Goal: Information Seeking & Learning: Check status

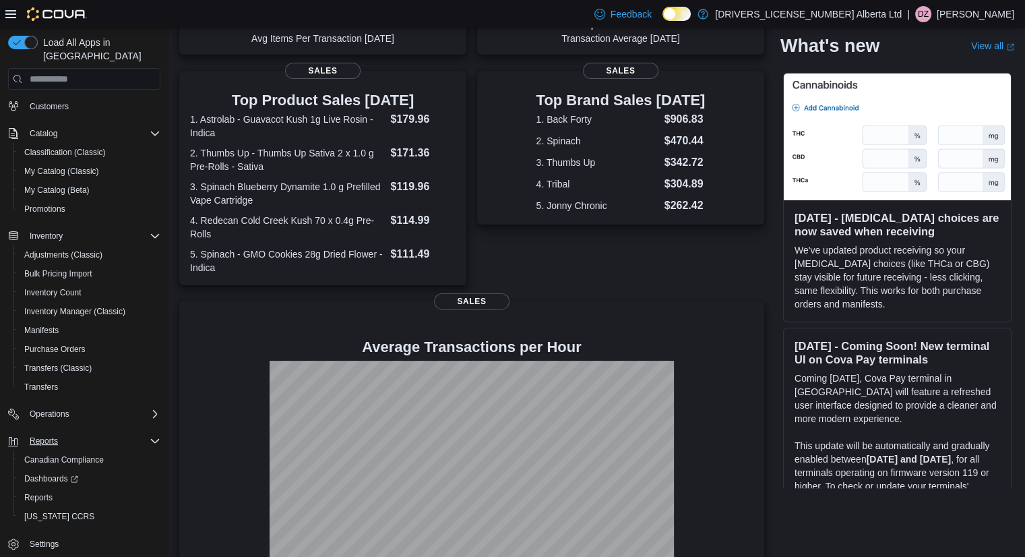
scroll to position [270, 0]
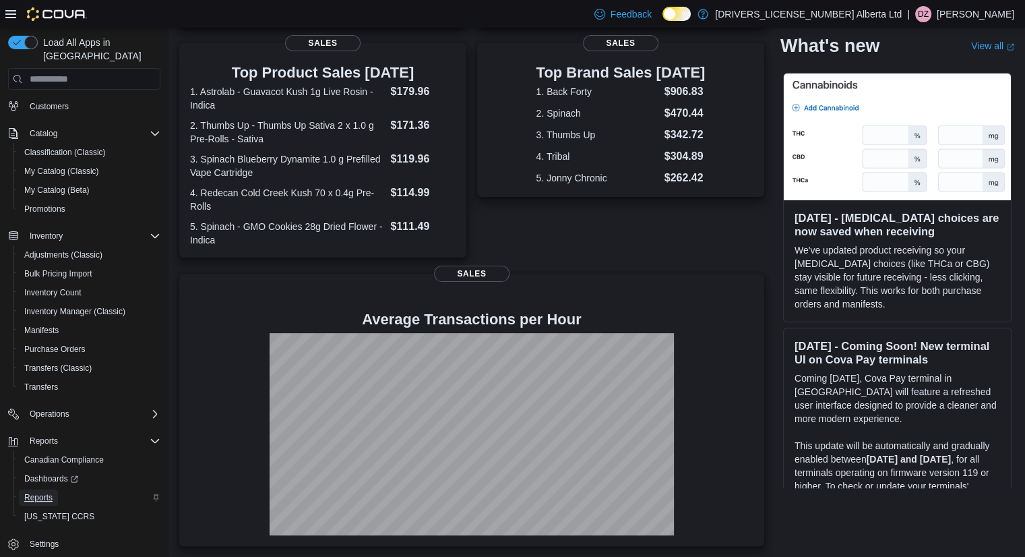
click at [41, 492] on span "Reports" at bounding box center [38, 497] width 28 height 11
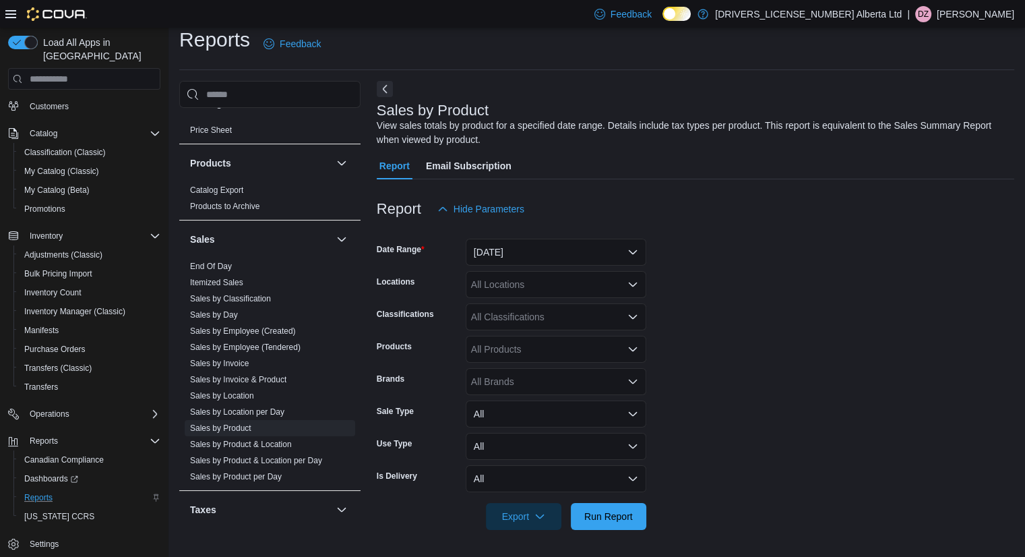
scroll to position [1037, 0]
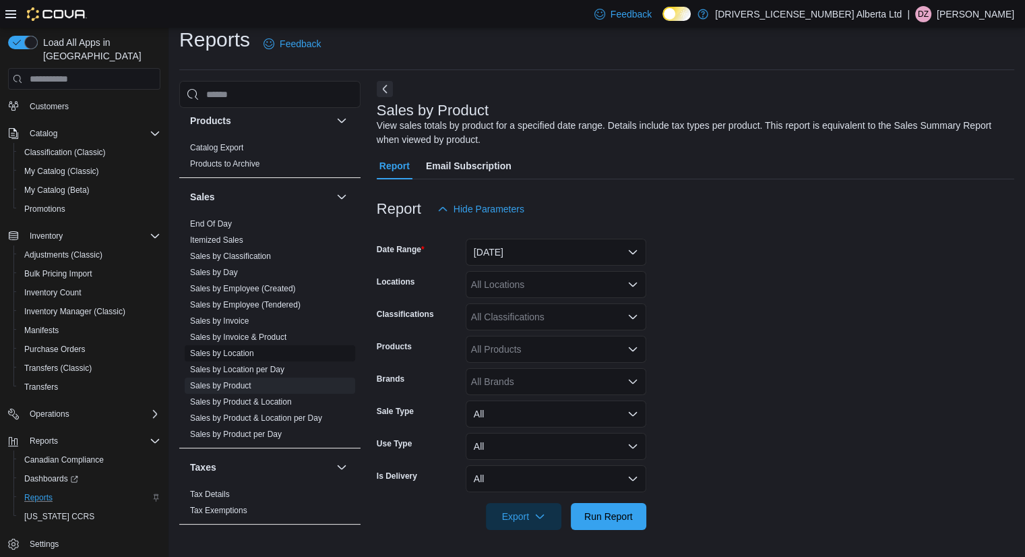
click at [244, 348] on link "Sales by Location" at bounding box center [222, 352] width 64 height 9
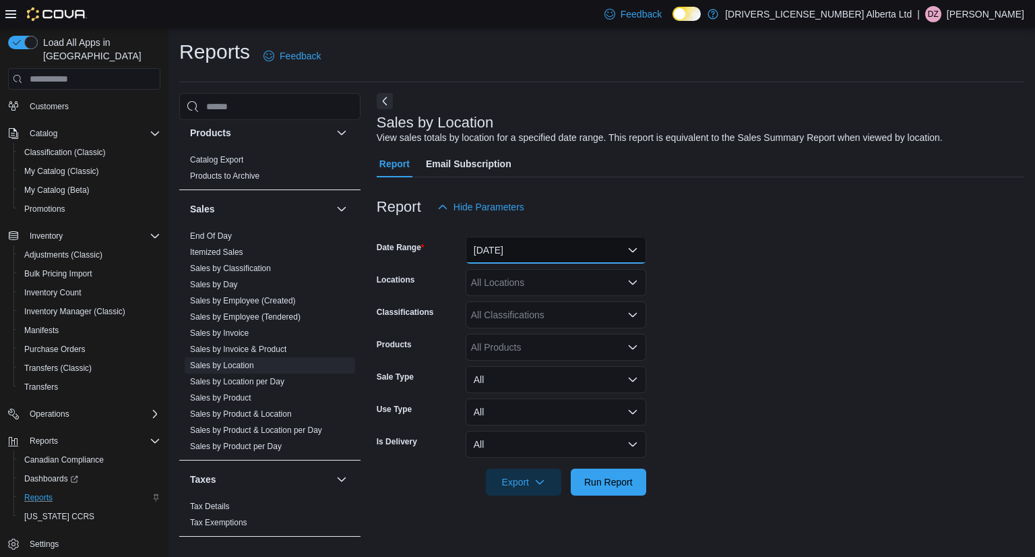
click at [557, 262] on button "Yesterday" at bounding box center [556, 250] width 181 height 27
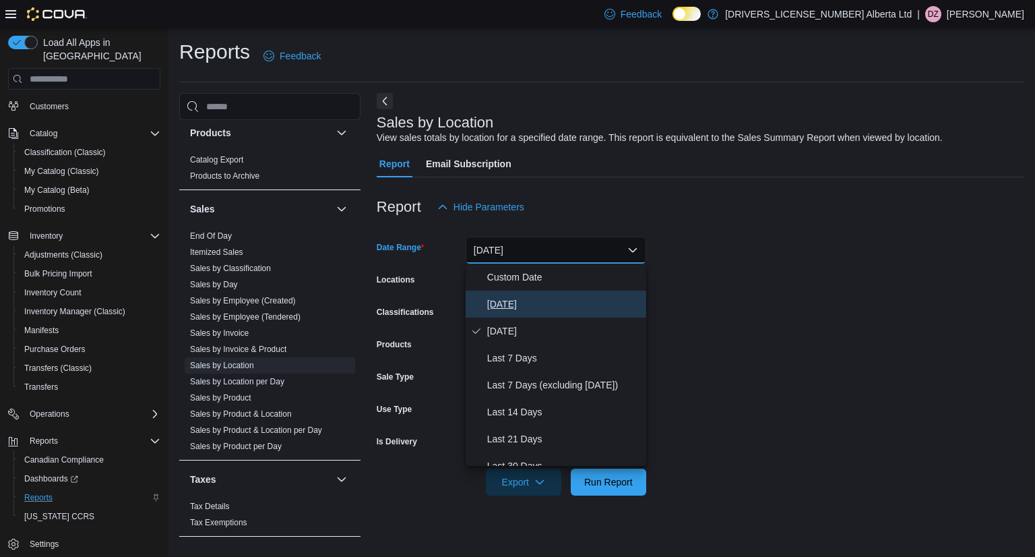
click at [541, 294] on button "Today" at bounding box center [556, 303] width 181 height 27
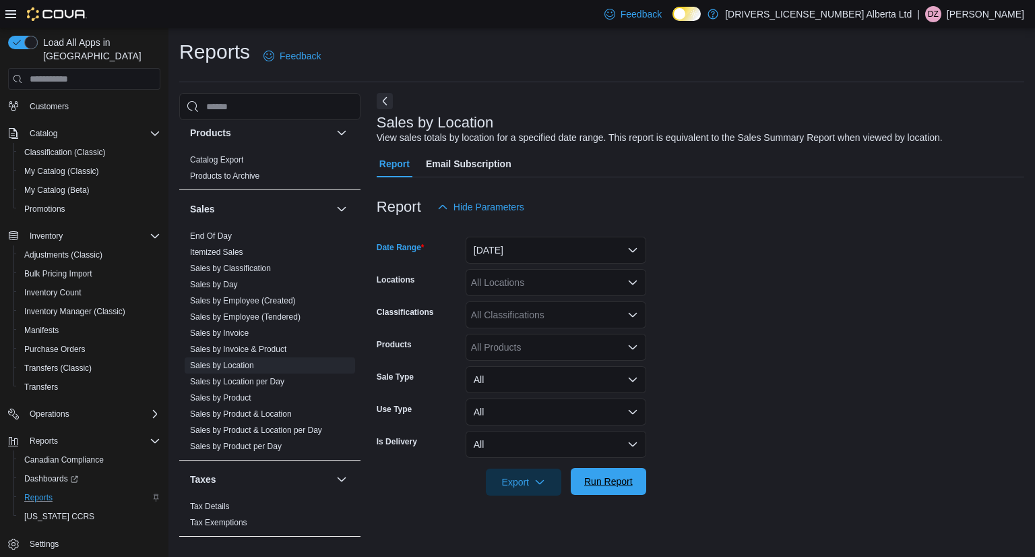
click at [604, 481] on span "Run Report" at bounding box center [608, 480] width 49 height 13
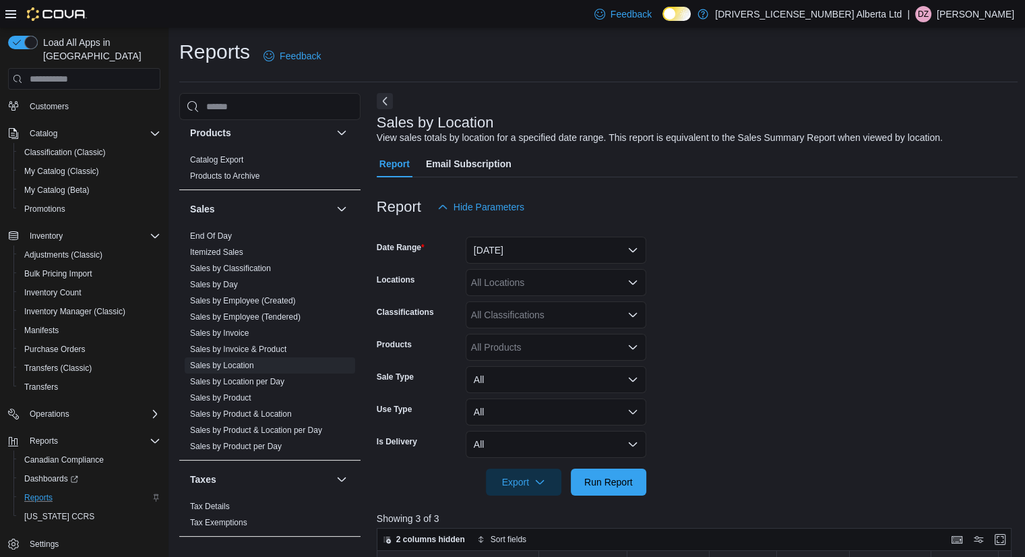
scroll to position [270, 0]
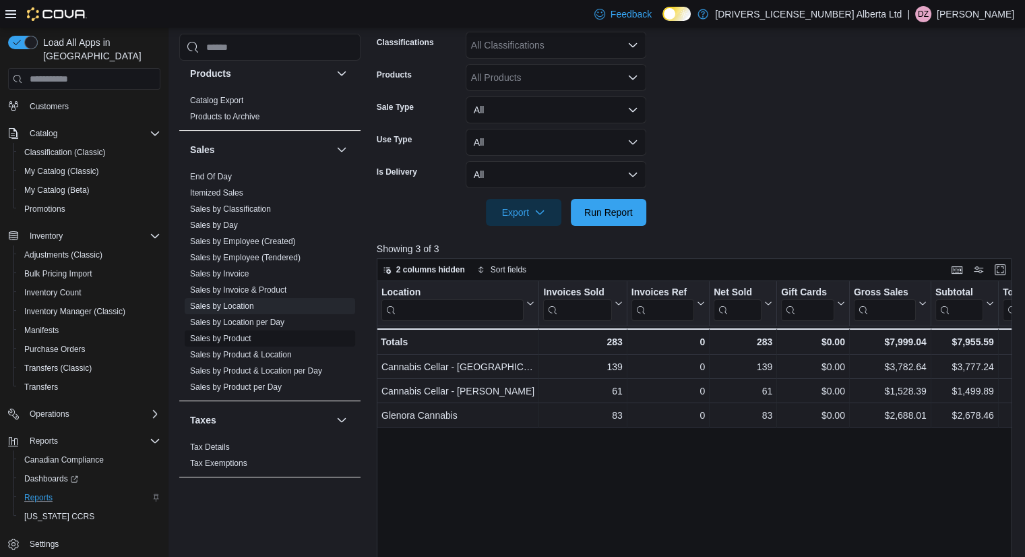
click at [227, 334] on link "Sales by Product" at bounding box center [220, 338] width 61 height 9
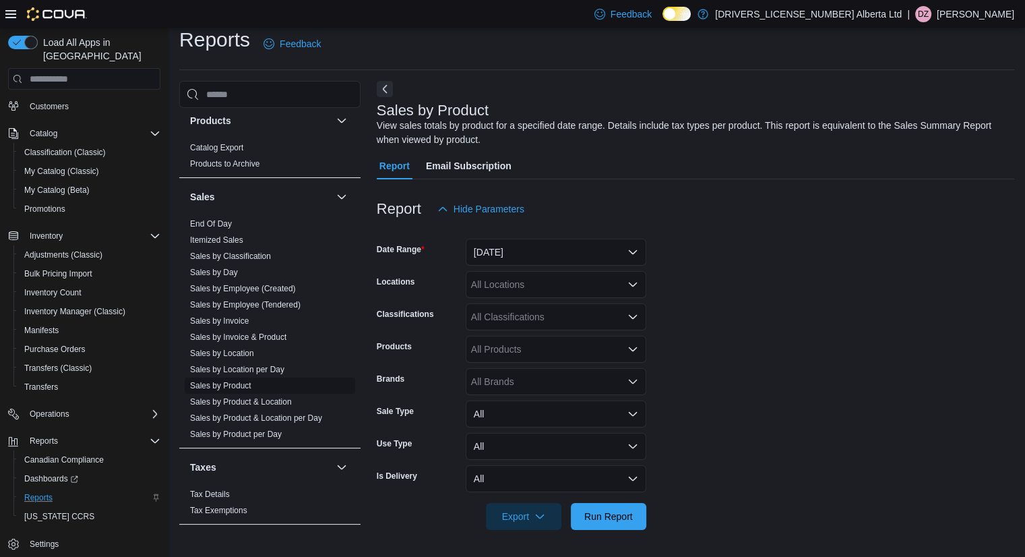
scroll to position [12, 0]
click at [629, 246] on button "Yesterday" at bounding box center [556, 252] width 181 height 27
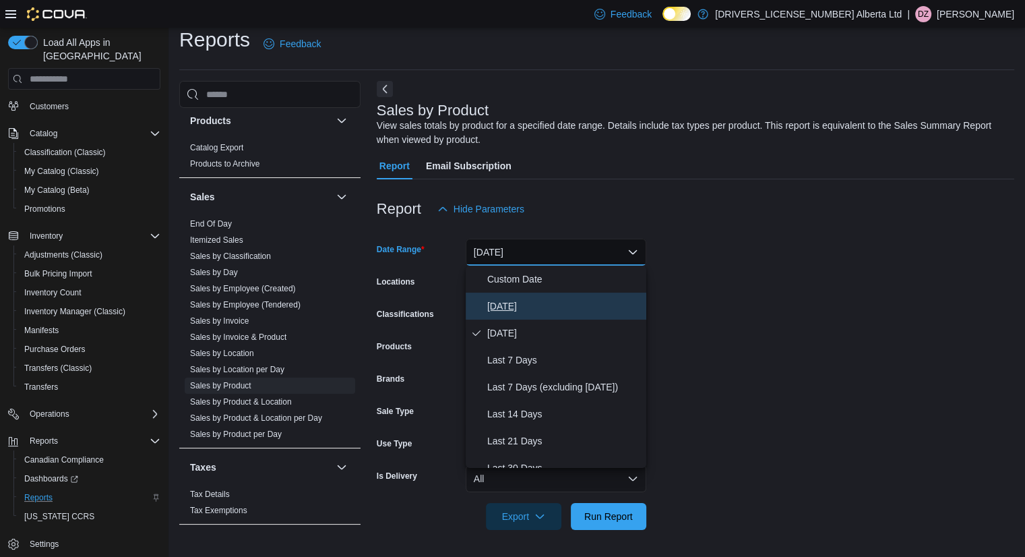
click at [542, 316] on button "Today" at bounding box center [556, 305] width 181 height 27
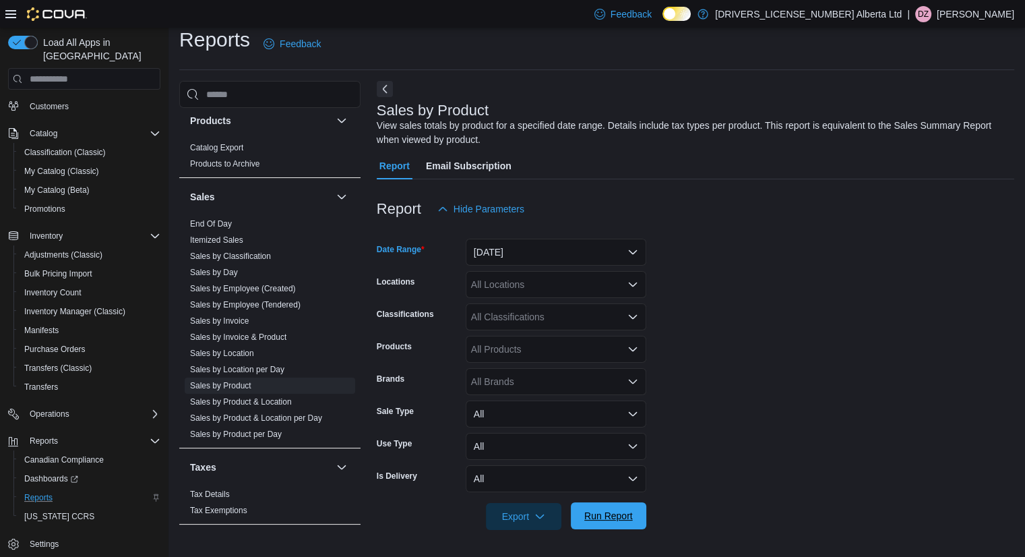
click at [603, 512] on span "Run Report" at bounding box center [608, 515] width 49 height 13
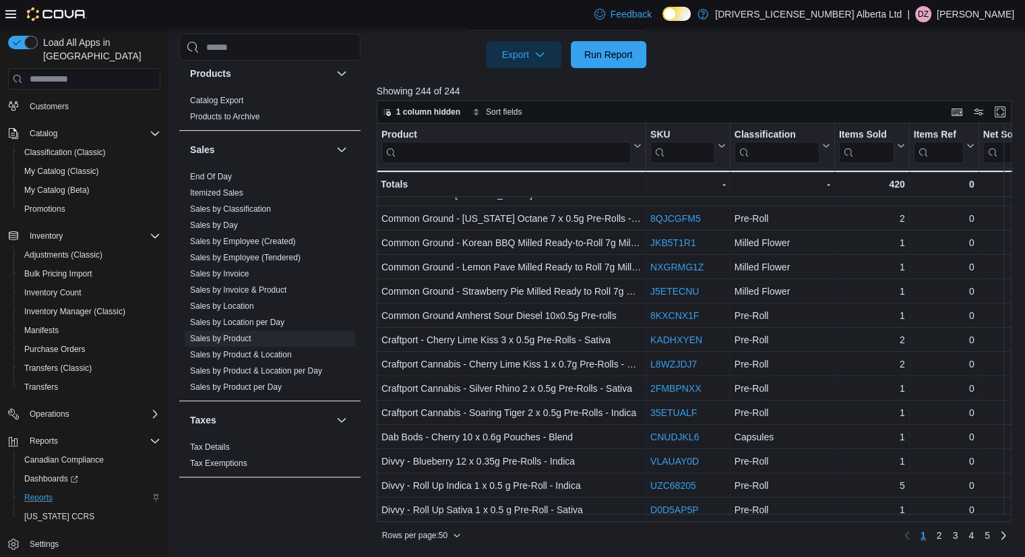
scroll to position [895, 0]
click at [948, 538] on link "2" at bounding box center [939, 535] width 16 height 22
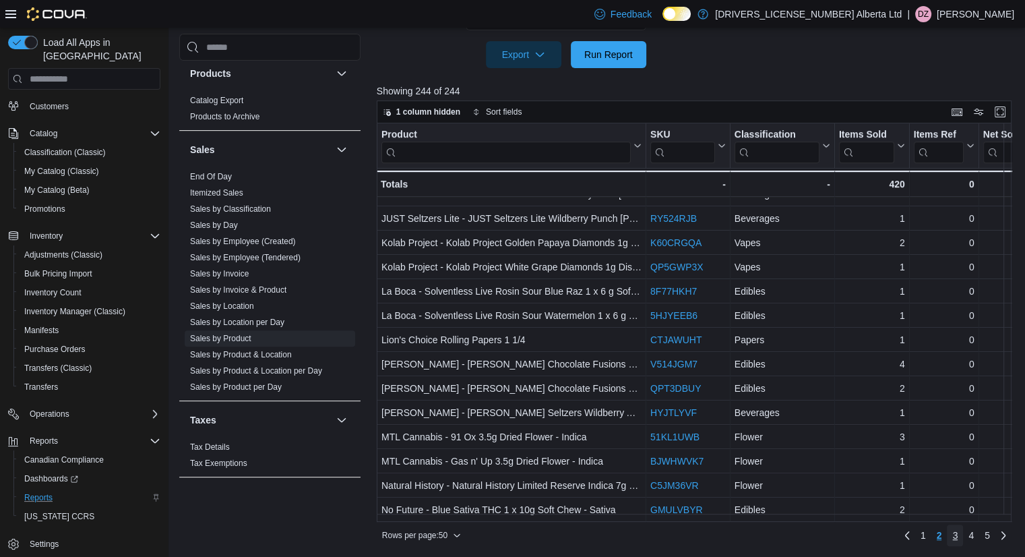
click at [958, 535] on span "3" at bounding box center [954, 534] width 5 height 13
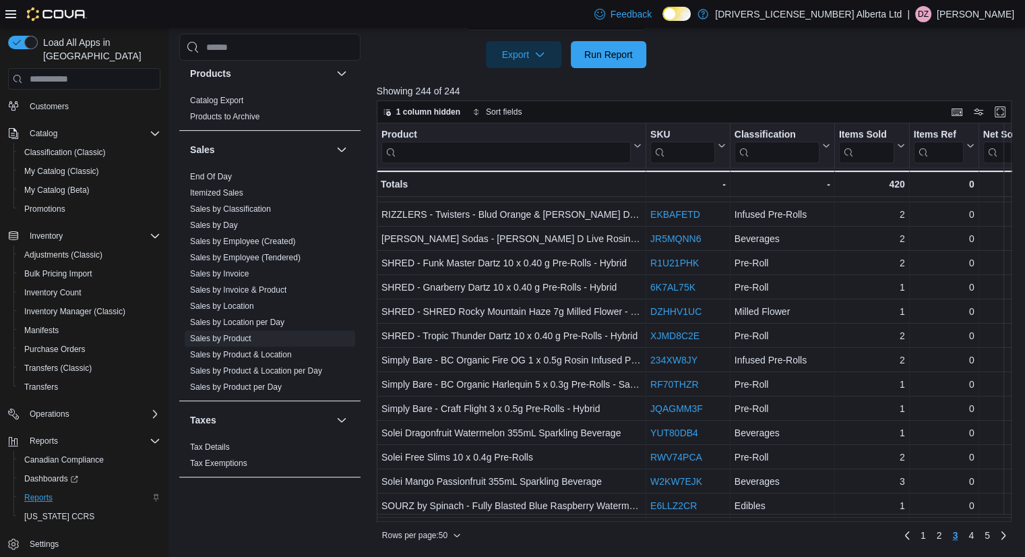
scroll to position [679, 0]
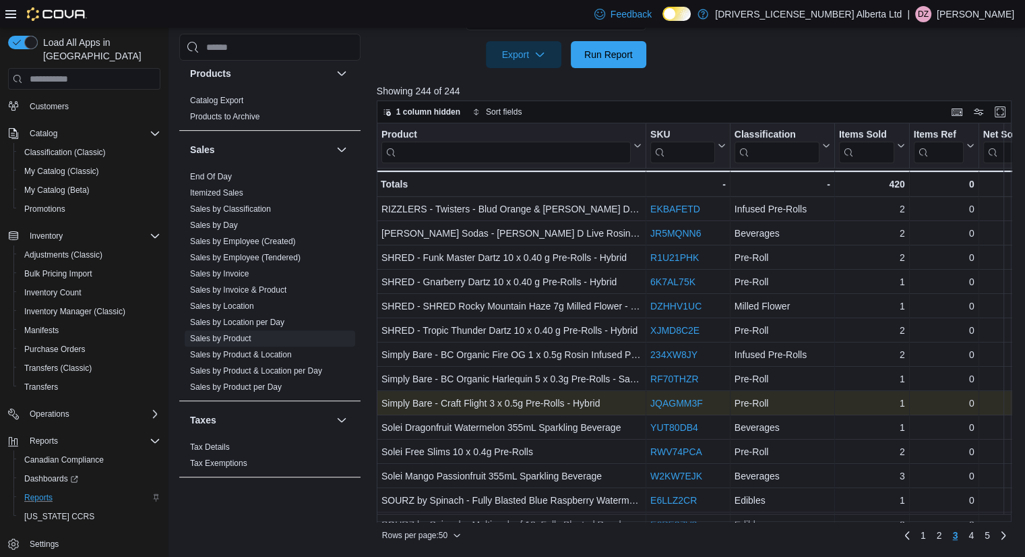
click at [669, 400] on link "JQAGMM3F" at bounding box center [676, 403] width 53 height 11
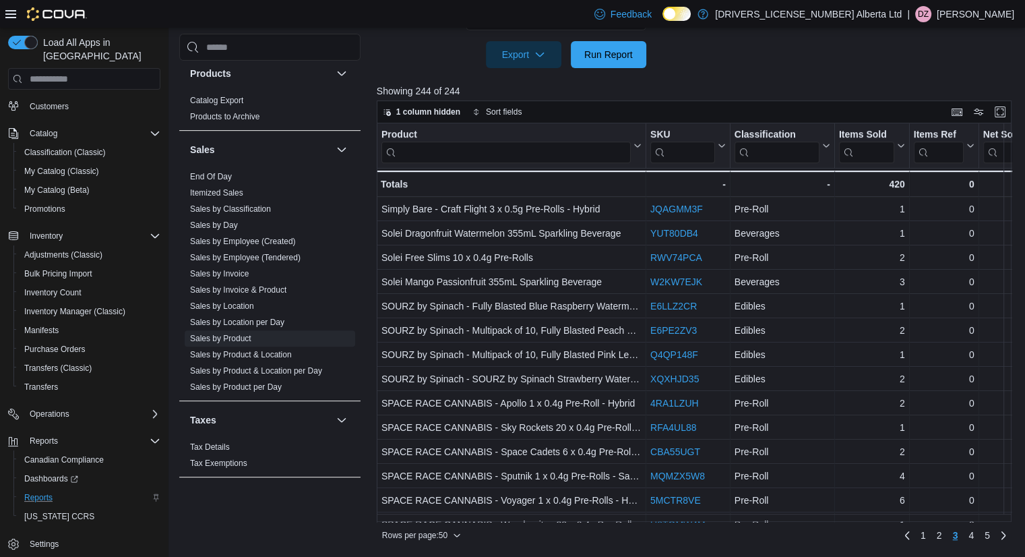
scroll to position [895, 0]
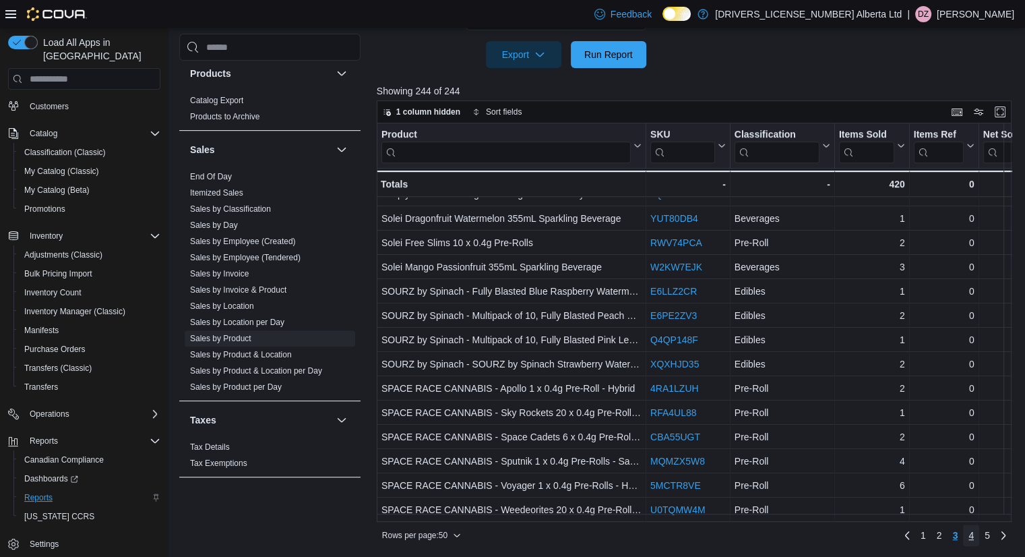
click at [973, 536] on link "4" at bounding box center [971, 535] width 16 height 22
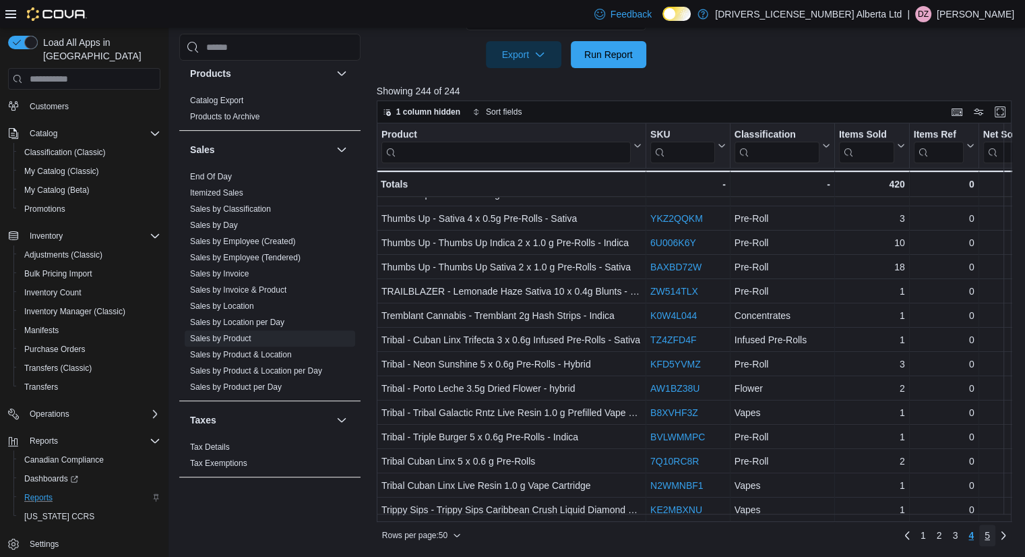
click at [990, 543] on span "5" at bounding box center [987, 535] width 5 height 22
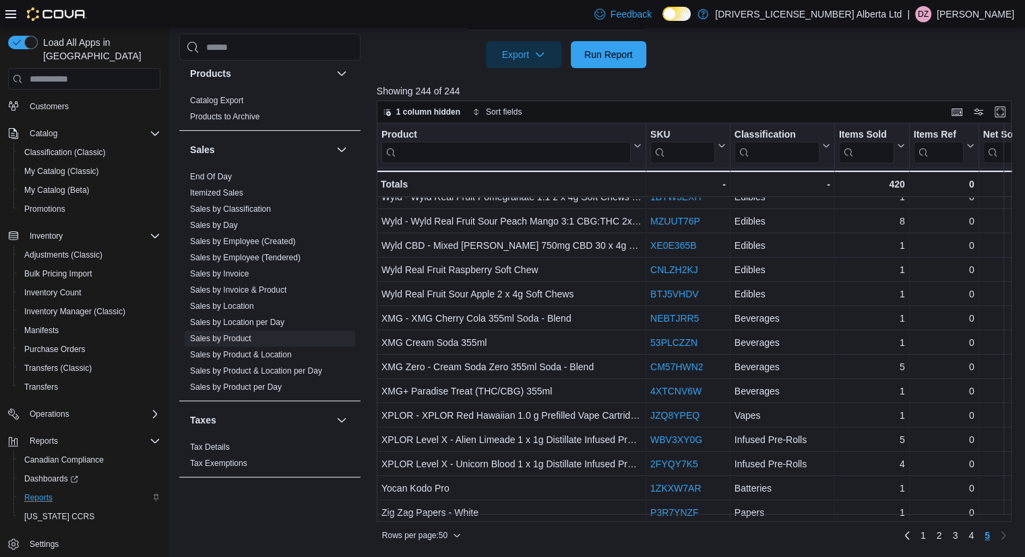
scroll to position [749, 0]
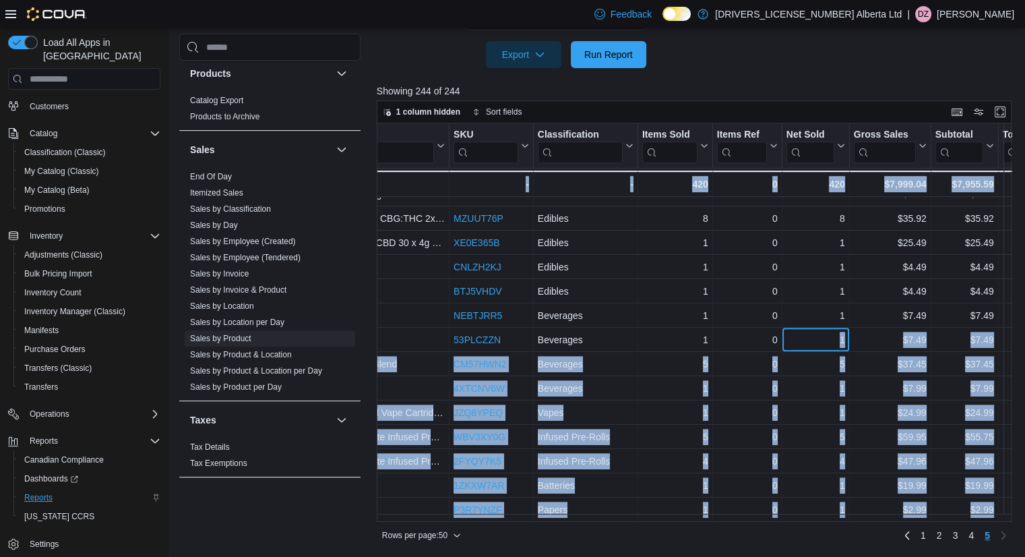
drag, startPoint x: 1003, startPoint y: 242, endPoint x: 1012, endPoint y: 139, distance: 103.5
click at [1012, 141] on div "Product Click to view column header actions SKU Click to view column header act…" at bounding box center [698, 322] width 642 height 398
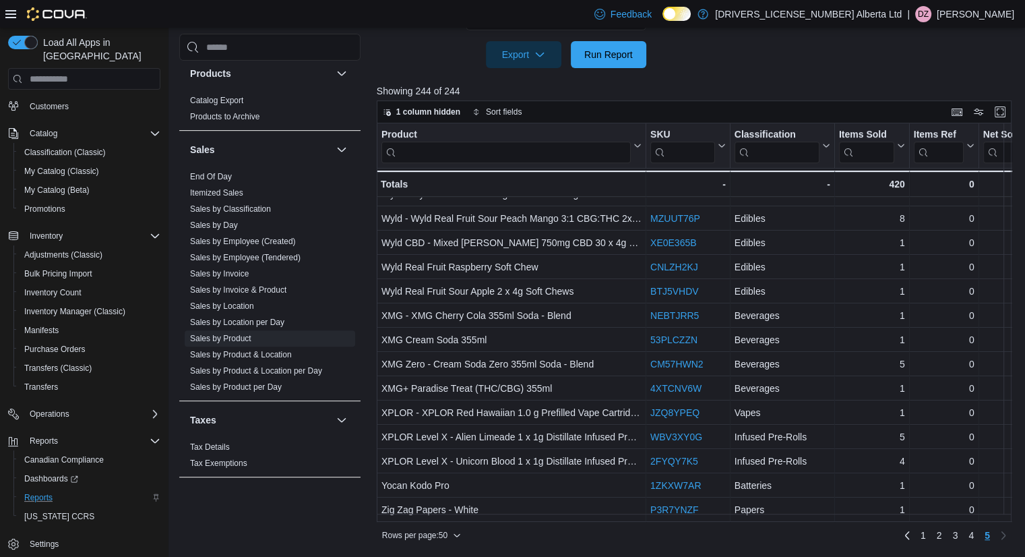
click at [619, 90] on p "Showing 244 of 244" at bounding box center [698, 90] width 642 height 13
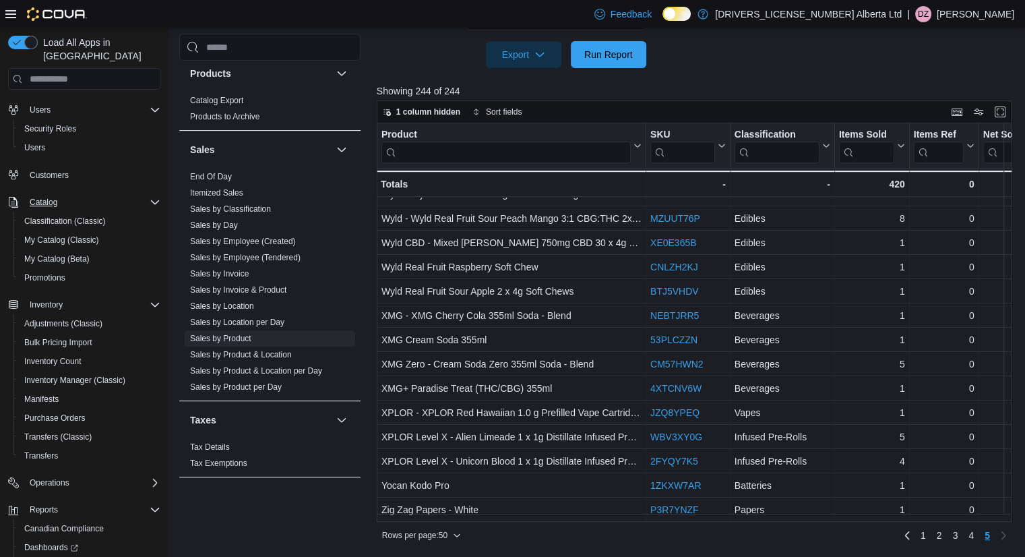
scroll to position [0, 0]
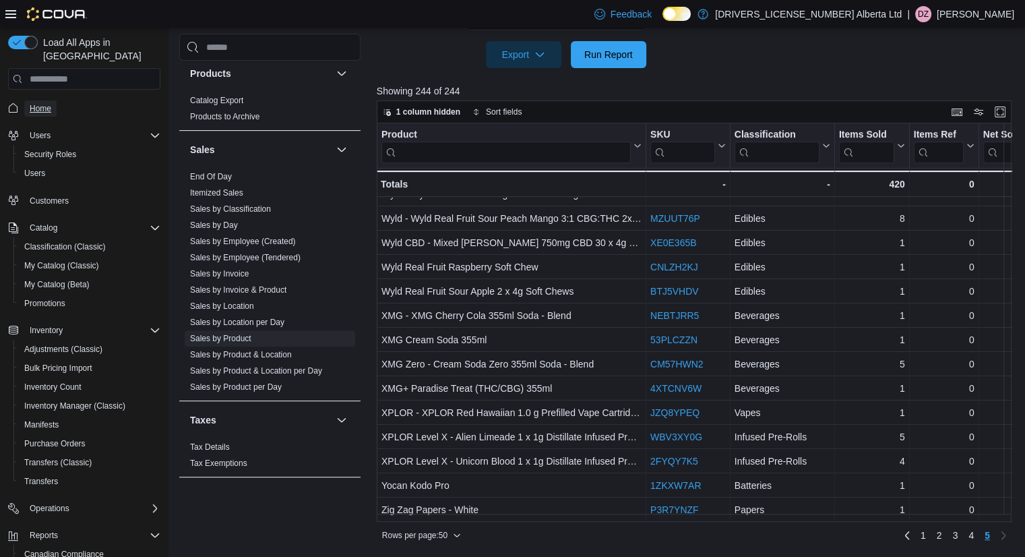
click at [51, 100] on link "Home" at bounding box center [40, 108] width 32 height 16
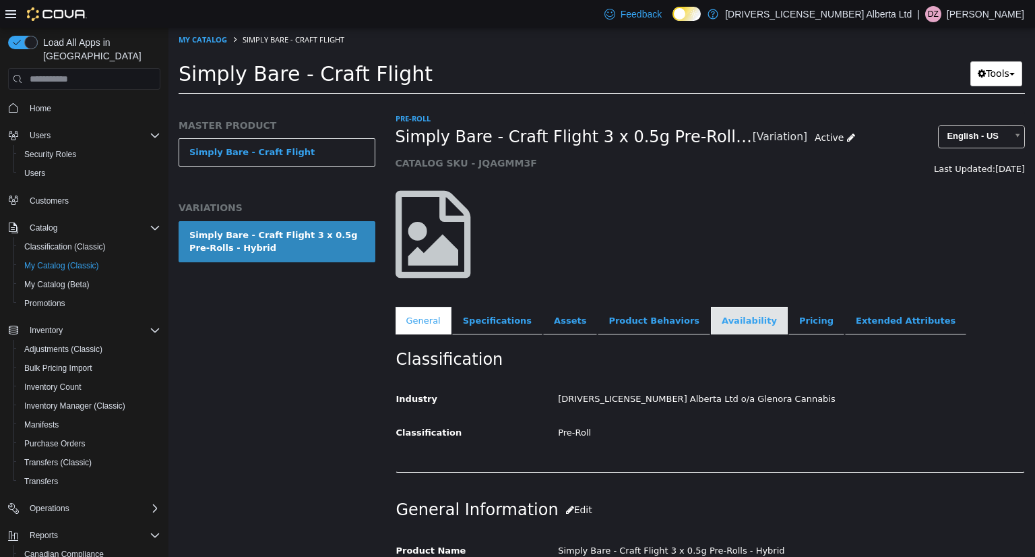
click at [711, 326] on link "Availability" at bounding box center [749, 321] width 77 height 28
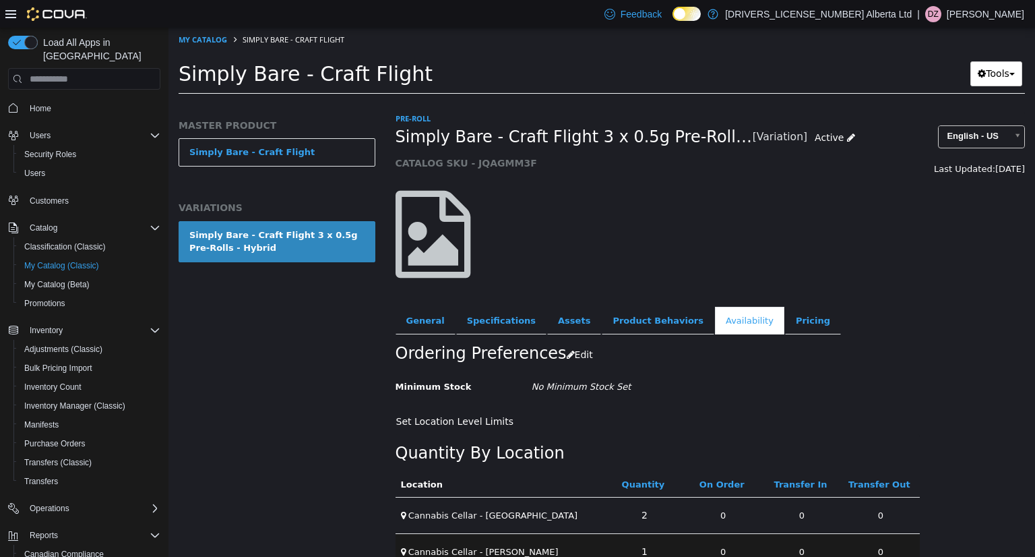
scroll to position [62, 0]
